Goal: Task Accomplishment & Management: Use online tool/utility

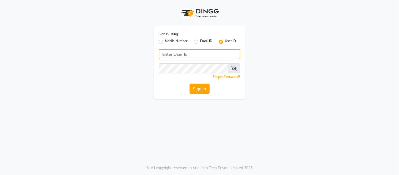
type input "tress & beyond"
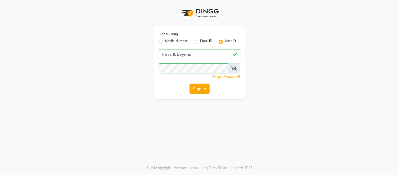
click at [199, 88] on button "Sign In" at bounding box center [200, 89] width 20 height 10
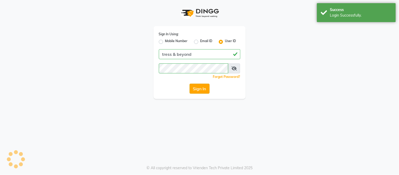
select select "service"
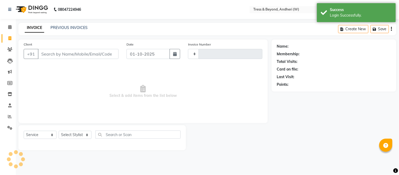
type input "0468"
select select "en"
select select "4368"
